Goal: Task Accomplishment & Management: Manage account settings

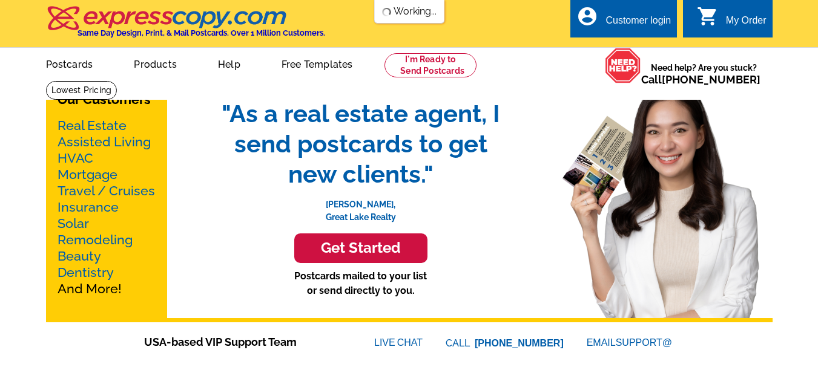
click at [652, 27] on div "Customer login" at bounding box center [637, 23] width 65 height 17
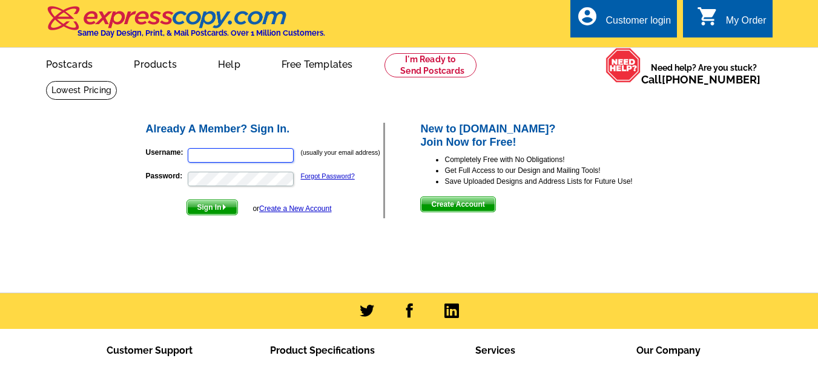
type input "steve@stevecody.org"
click at [198, 208] on span "Sign In" at bounding box center [212, 207] width 50 height 15
